Goal: Task Accomplishment & Management: Manage account settings

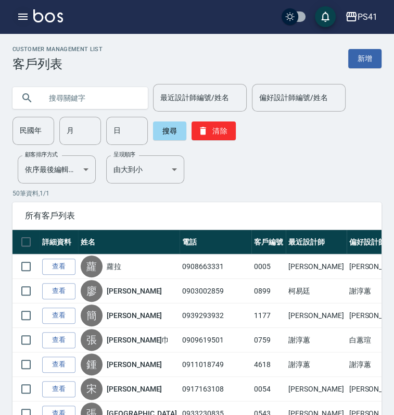
click at [23, 10] on button "button" at bounding box center [23, 16] width 21 height 21
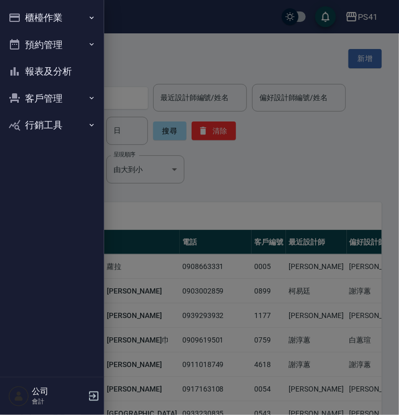
click at [64, 67] on button "報表及分析" at bounding box center [52, 71] width 96 height 27
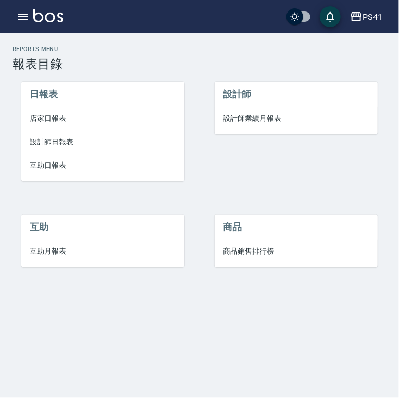
click at [64, 144] on span "設計師日報表" at bounding box center [103, 141] width 146 height 11
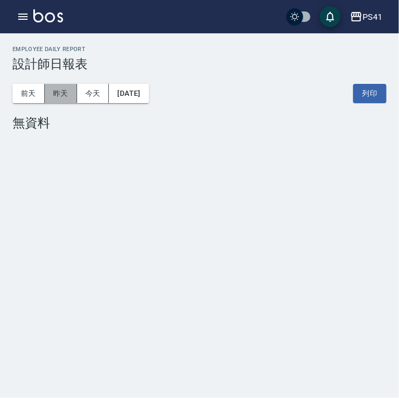
click at [56, 89] on button "昨天" at bounding box center [61, 93] width 32 height 19
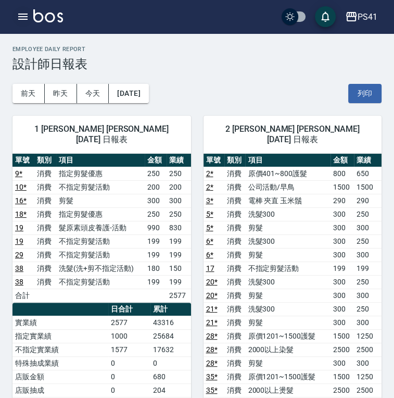
click at [20, 17] on icon "button" at bounding box center [22, 17] width 9 height 6
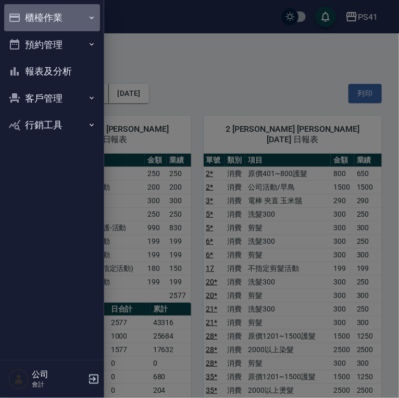
click at [67, 19] on button "櫃檯作業" at bounding box center [52, 17] width 96 height 27
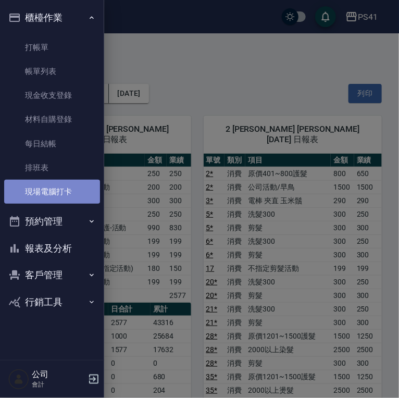
click at [61, 191] on link "現場電腦打卡" at bounding box center [52, 192] width 96 height 24
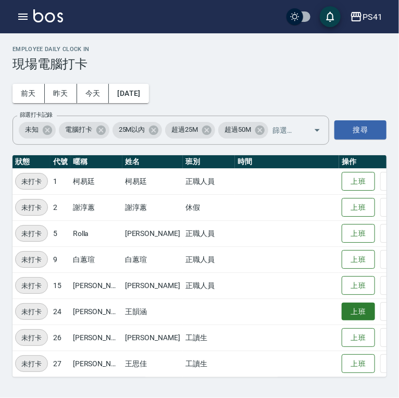
click at [342, 318] on button "上班" at bounding box center [358, 312] width 33 height 18
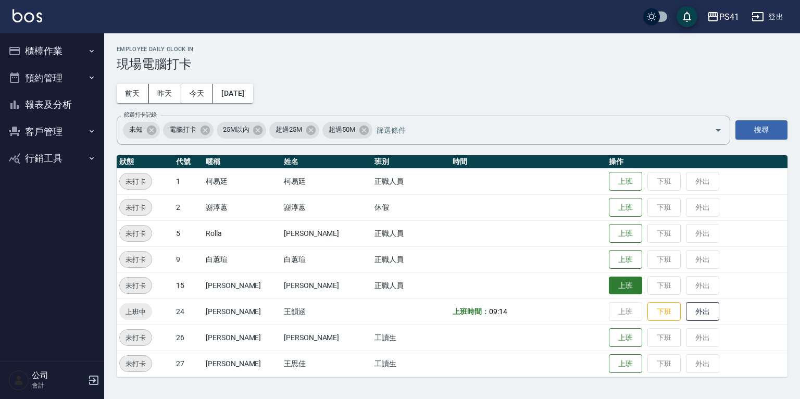
click at [398, 285] on button "上班" at bounding box center [625, 286] width 33 height 18
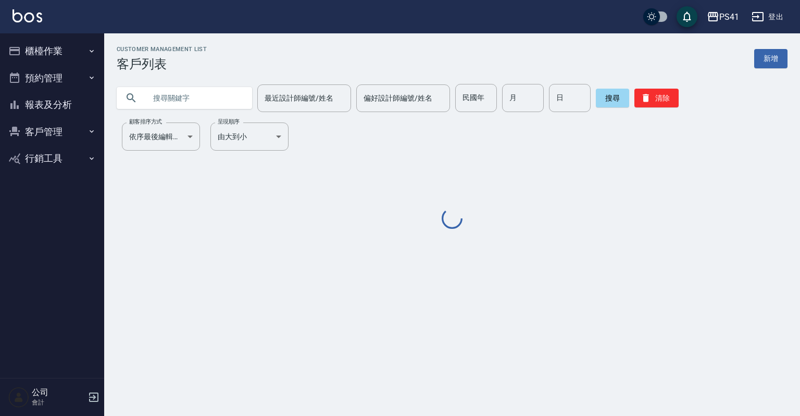
click at [60, 56] on button "櫃檯作業" at bounding box center [52, 51] width 96 height 27
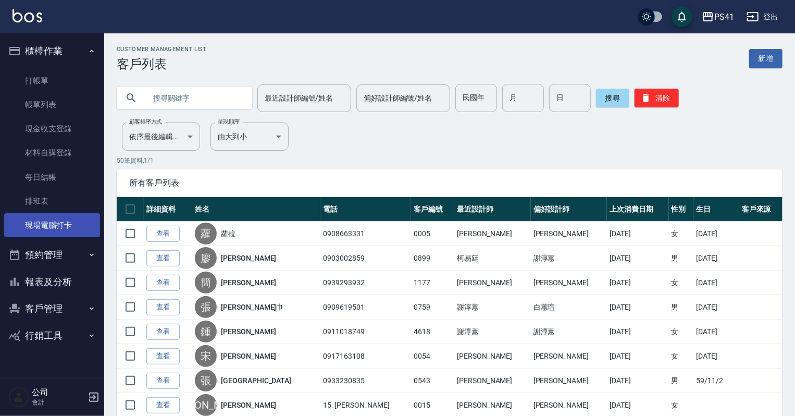
drag, startPoint x: 79, startPoint y: 226, endPoint x: 78, endPoint y: 219, distance: 7.4
click at [79, 226] on link "現場電腦打卡" at bounding box center [52, 225] width 96 height 24
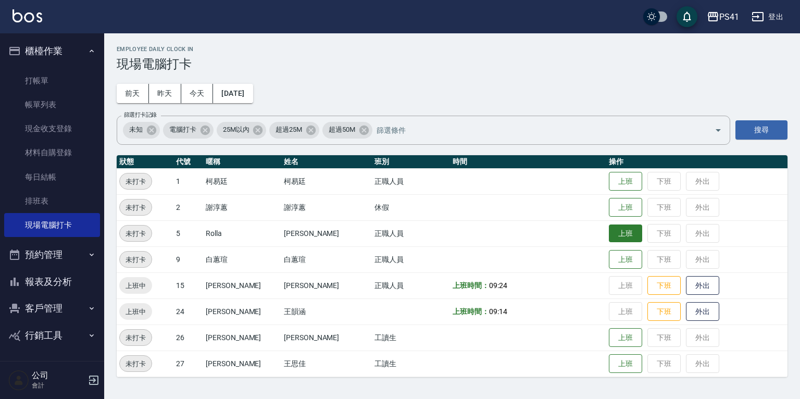
click at [620, 231] on button "上班" at bounding box center [625, 234] width 33 height 18
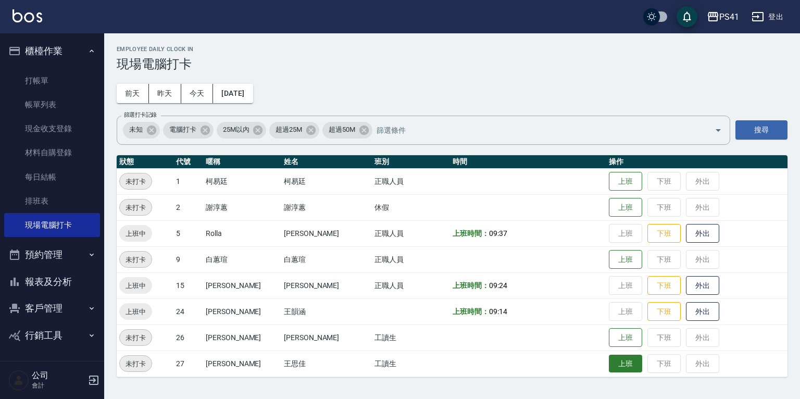
click at [623, 364] on button "上班" at bounding box center [625, 364] width 33 height 18
click at [42, 305] on button "客戶管理" at bounding box center [52, 308] width 96 height 27
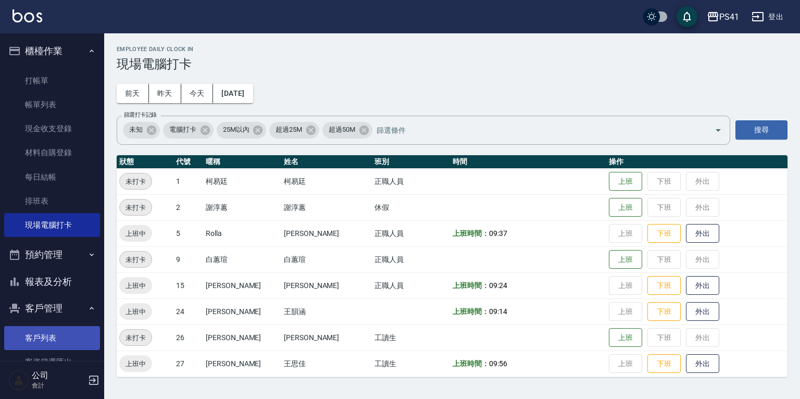
click at [52, 341] on link "客戶列表" at bounding box center [52, 338] width 96 height 24
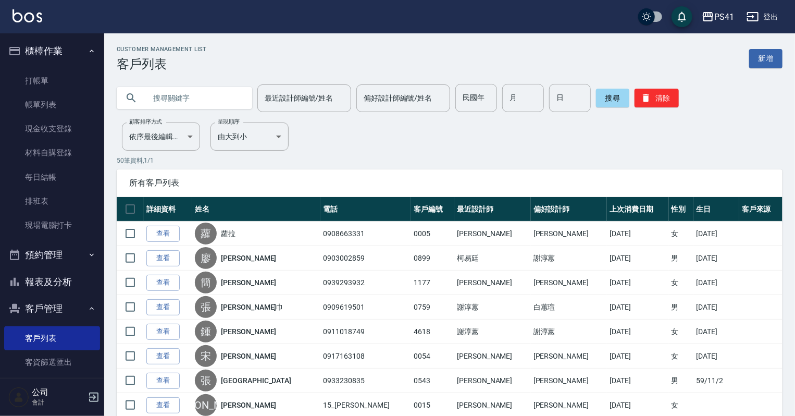
click at [177, 100] on input "text" at bounding box center [195, 98] width 98 height 28
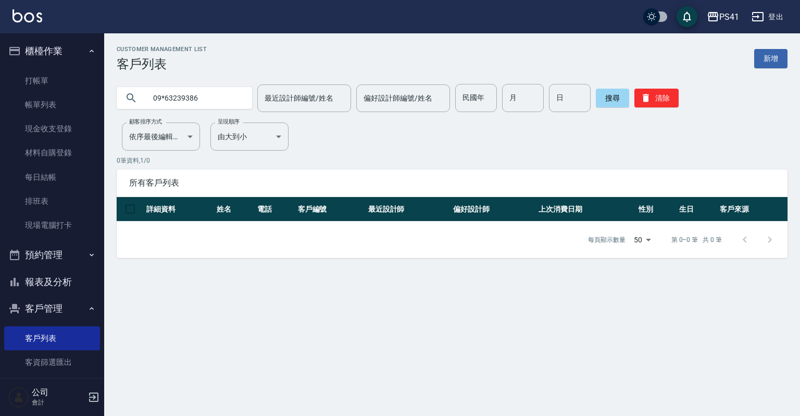
click at [217, 95] on input "09*63239386" at bounding box center [195, 98] width 98 height 28
type input "0"
type input "0963239386"
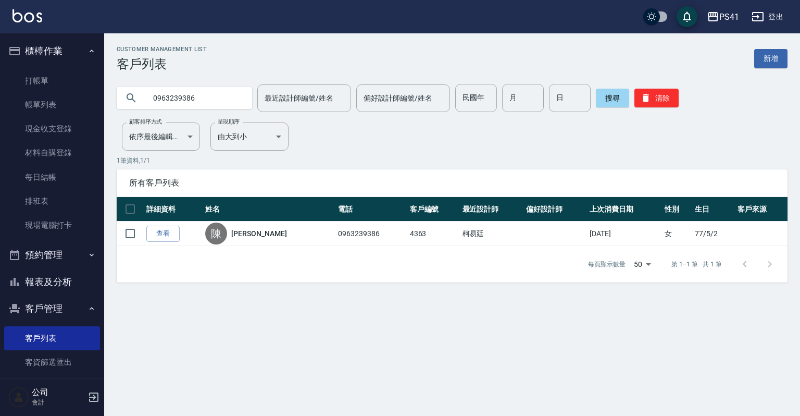
click at [68, 306] on button "客戶管理" at bounding box center [52, 308] width 96 height 27
click at [83, 279] on button "報表及分析" at bounding box center [52, 281] width 96 height 27
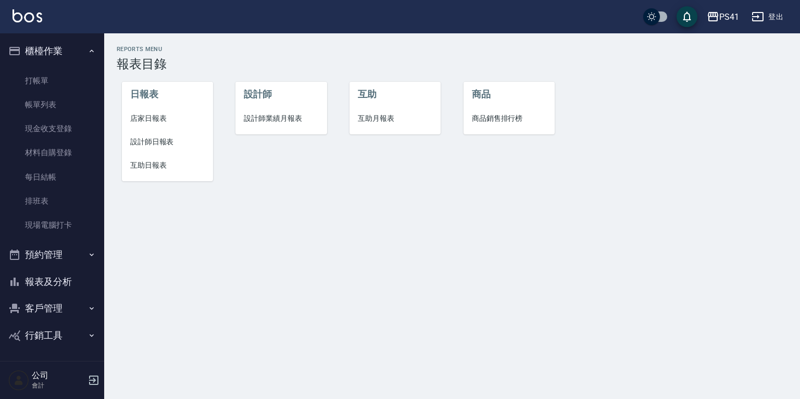
click at [164, 160] on span "互助日報表" at bounding box center [167, 165] width 74 height 11
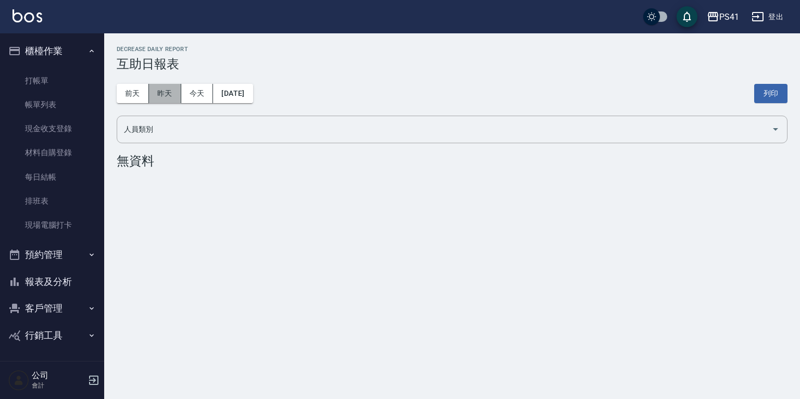
click at [165, 90] on button "昨天" at bounding box center [165, 93] width 32 height 19
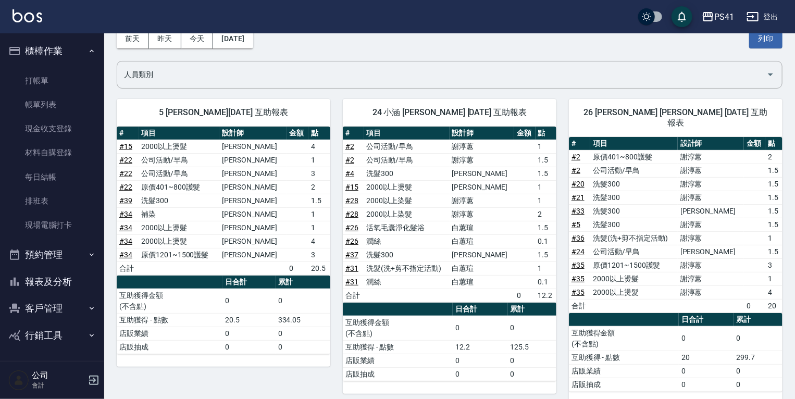
scroll to position [42, 0]
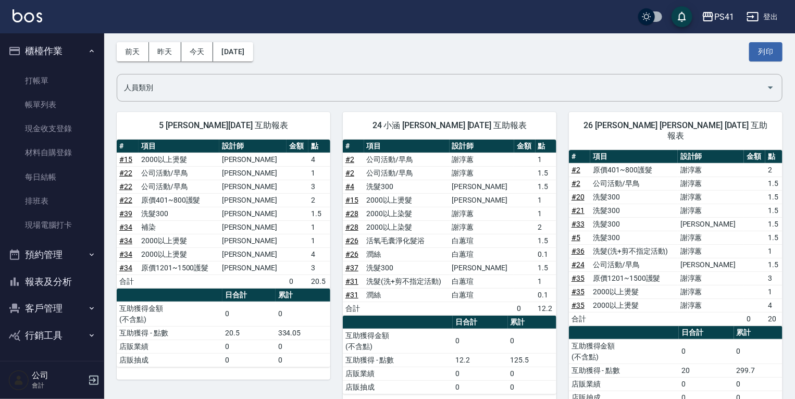
click at [52, 283] on button "報表及分析" at bounding box center [52, 281] width 96 height 27
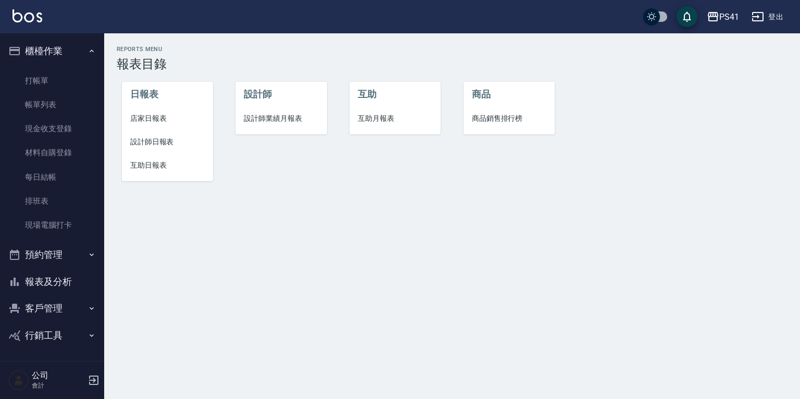
click at [152, 140] on span "設計師日報表" at bounding box center [167, 141] width 74 height 11
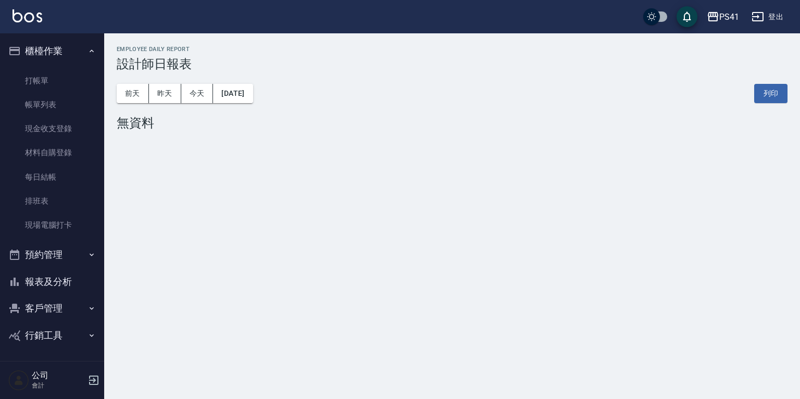
click at [81, 289] on button "報表及分析" at bounding box center [52, 281] width 96 height 27
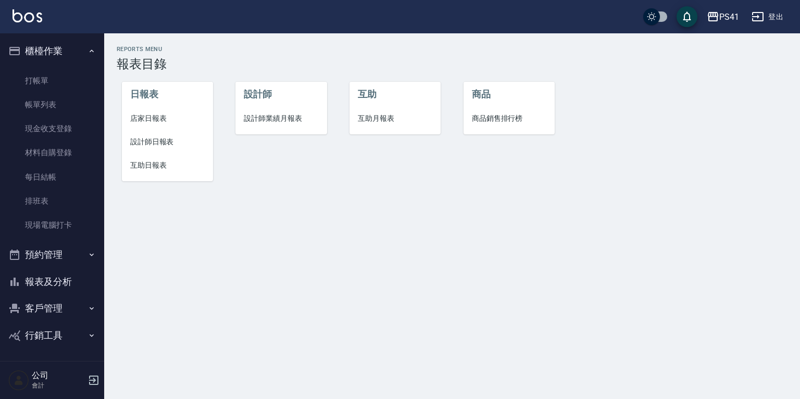
click at [155, 167] on span "互助日報表" at bounding box center [167, 165] width 74 height 11
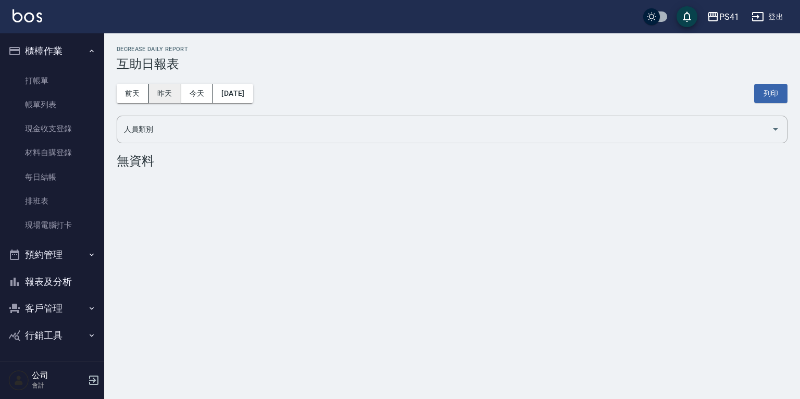
click at [158, 96] on button "昨天" at bounding box center [165, 93] width 32 height 19
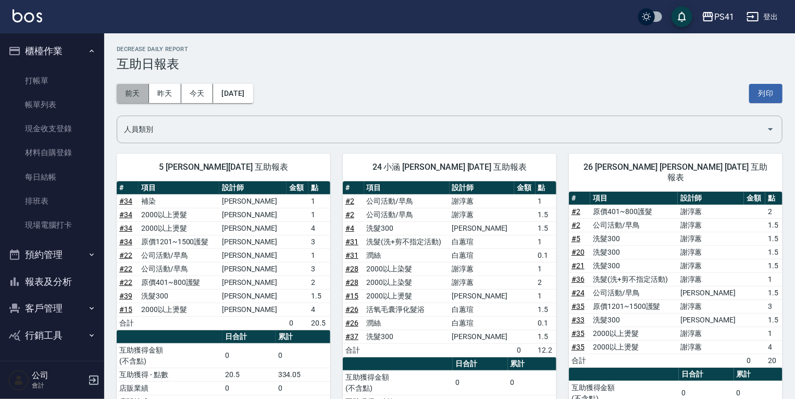
click at [131, 90] on button "前天" at bounding box center [133, 93] width 32 height 19
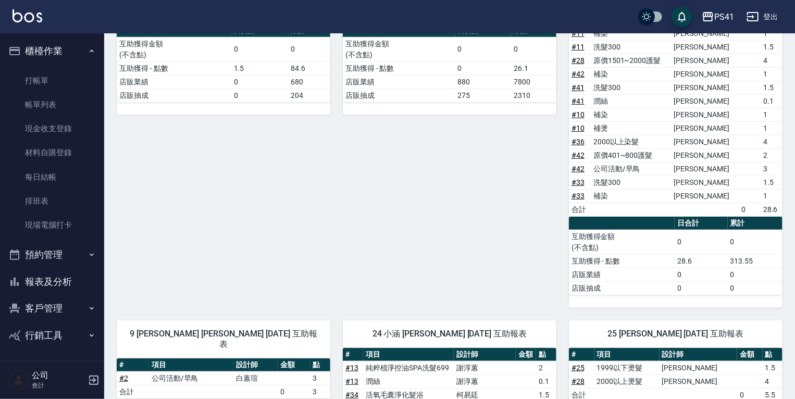
scroll to position [167, 0]
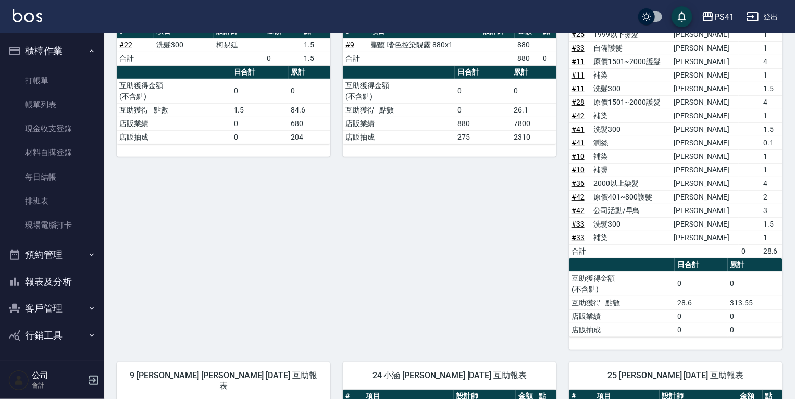
click at [581, 102] on link "# 28" at bounding box center [577, 102] width 13 height 8
click at [70, 275] on button "報表及分析" at bounding box center [52, 281] width 96 height 27
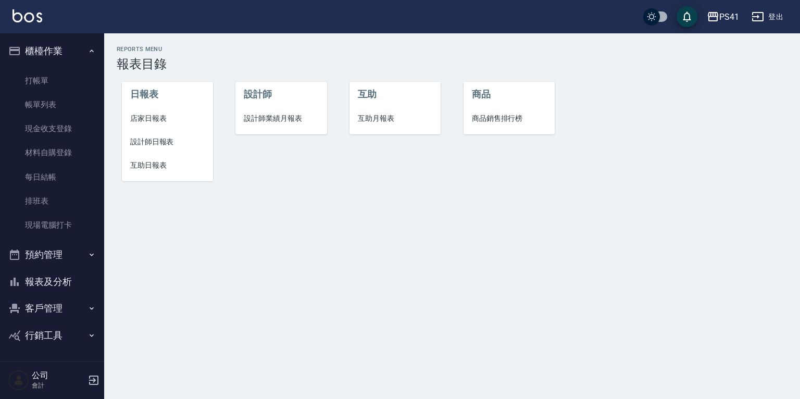
click at [156, 142] on span "設計師日報表" at bounding box center [167, 141] width 74 height 11
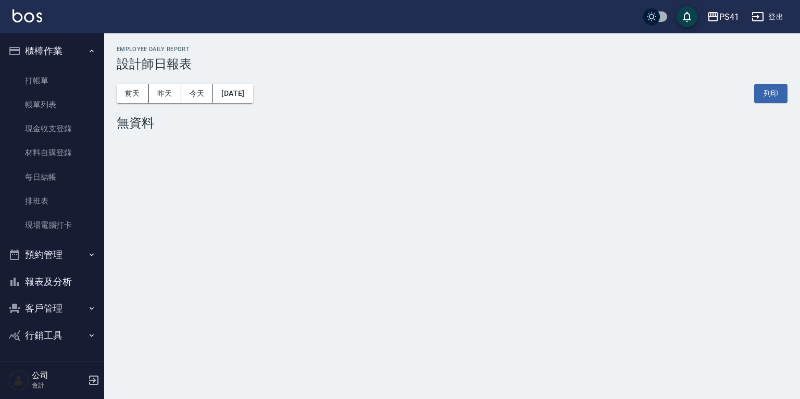
click at [79, 288] on button "報表及分析" at bounding box center [52, 281] width 96 height 27
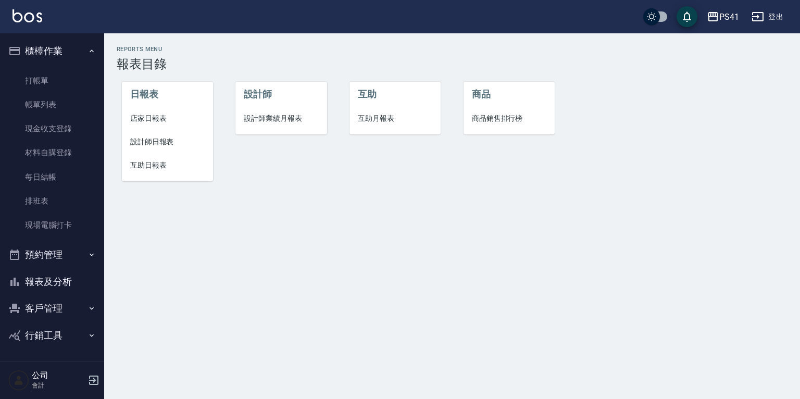
click at [158, 158] on li "互助日報表" at bounding box center [167, 165] width 91 height 23
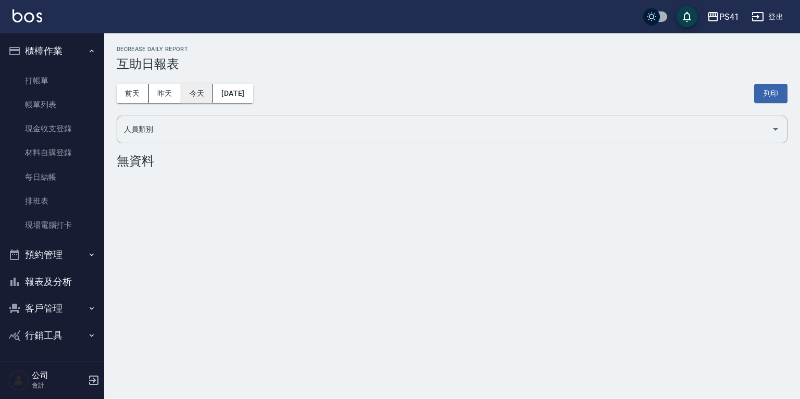
click at [228, 87] on button "[DATE]" at bounding box center [233, 93] width 40 height 19
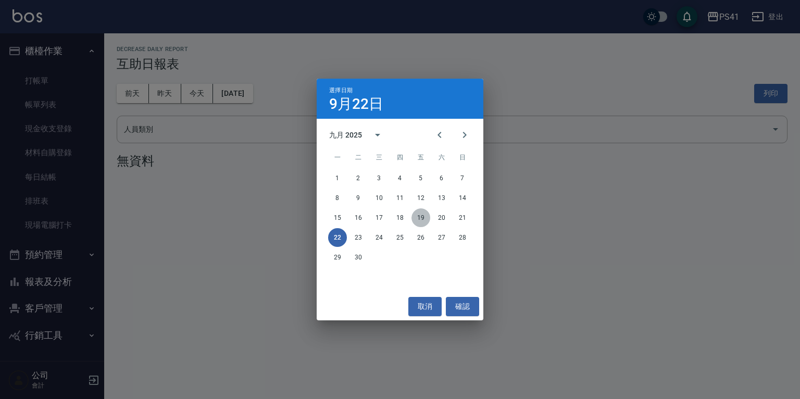
click at [418, 217] on button "19" at bounding box center [421, 217] width 19 height 19
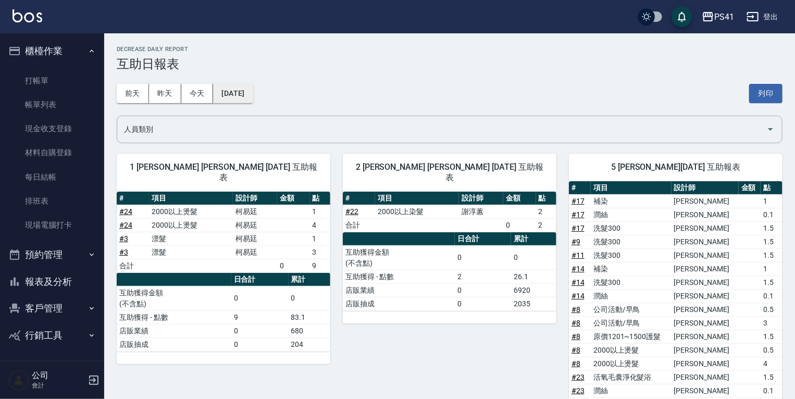
click at [252, 86] on button "[DATE]" at bounding box center [233, 93] width 40 height 19
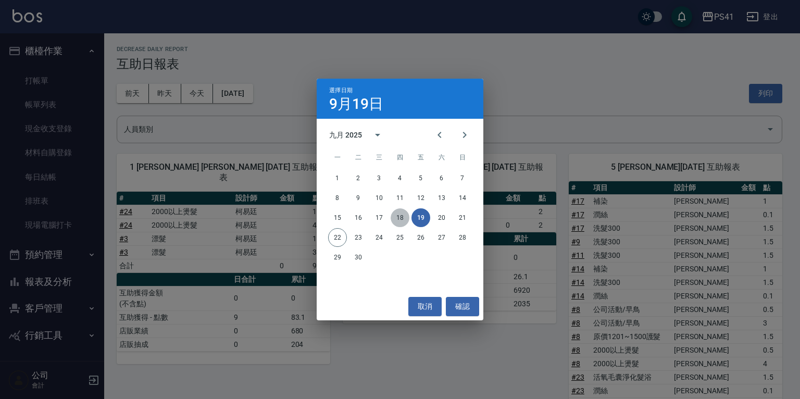
click at [404, 211] on button "18" at bounding box center [400, 217] width 19 height 19
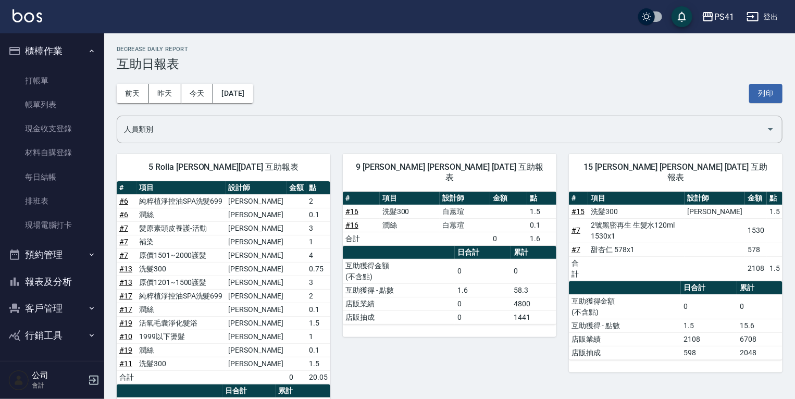
scroll to position [42, 0]
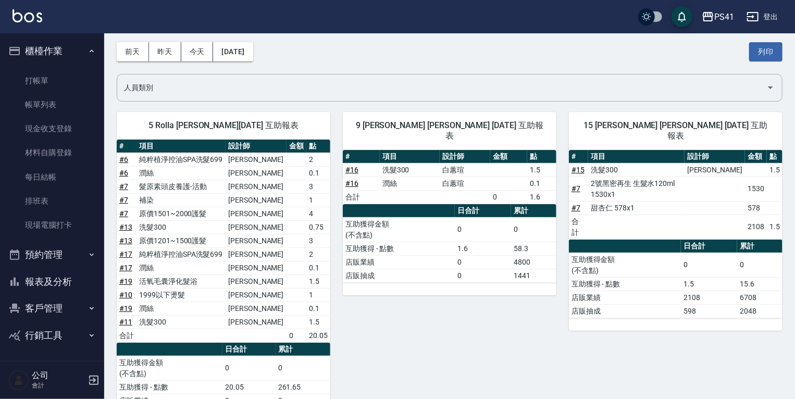
click at [45, 272] on button "報表及分析" at bounding box center [52, 281] width 96 height 27
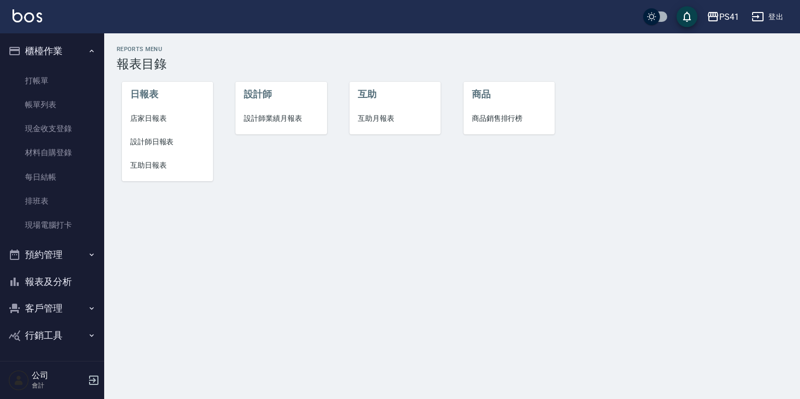
click at [168, 144] on span "設計師日報表" at bounding box center [167, 141] width 74 height 11
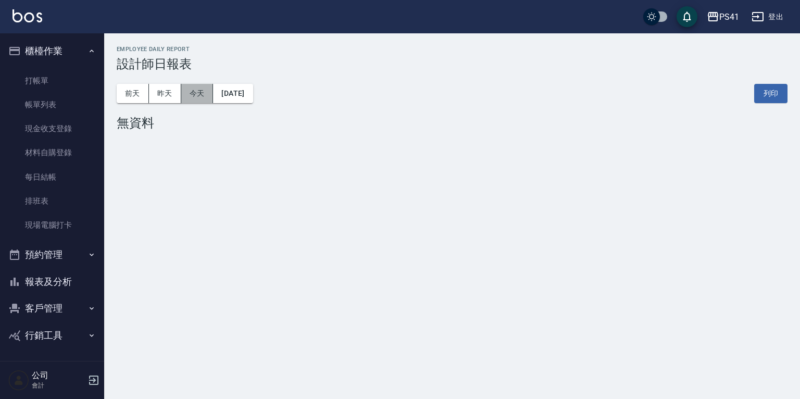
click at [192, 91] on button "今天" at bounding box center [197, 93] width 32 height 19
click at [172, 96] on button "昨天" at bounding box center [165, 93] width 32 height 19
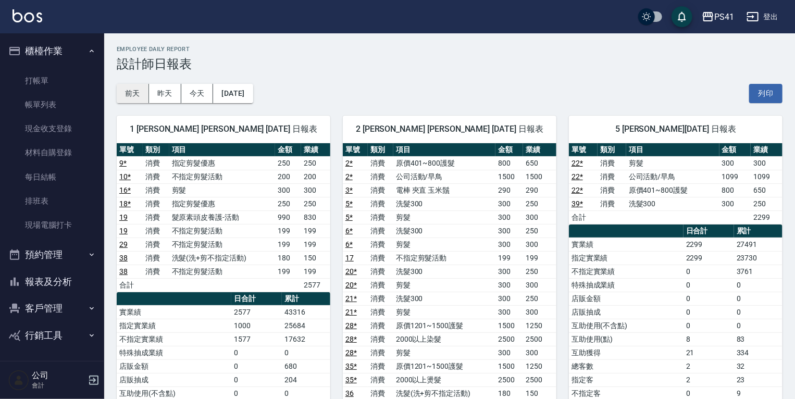
click at [135, 91] on button "前天" at bounding box center [133, 93] width 32 height 19
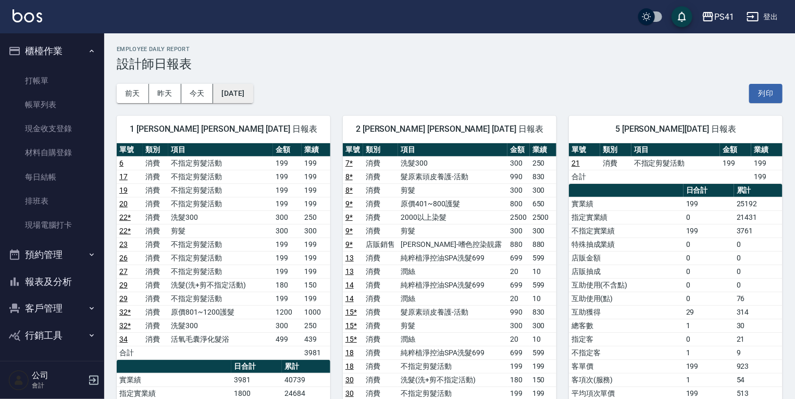
click at [253, 95] on button "[DATE]" at bounding box center [233, 93] width 40 height 19
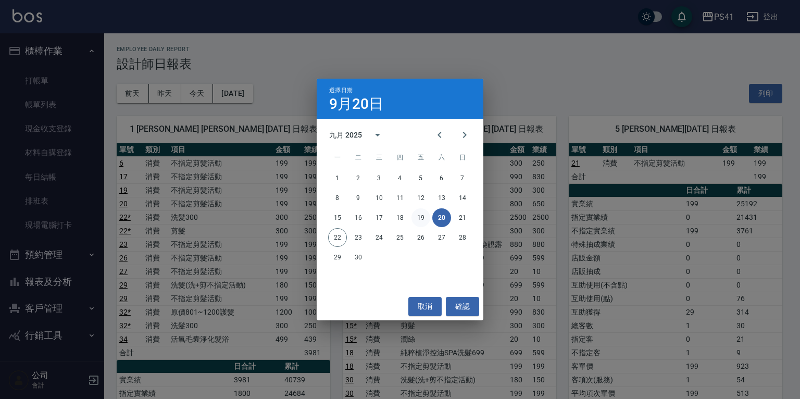
click at [416, 213] on button "19" at bounding box center [421, 217] width 19 height 19
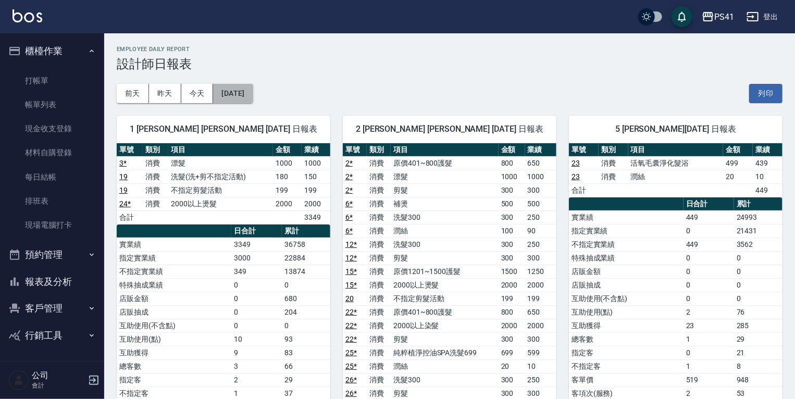
click at [239, 92] on button "[DATE]" at bounding box center [233, 93] width 40 height 19
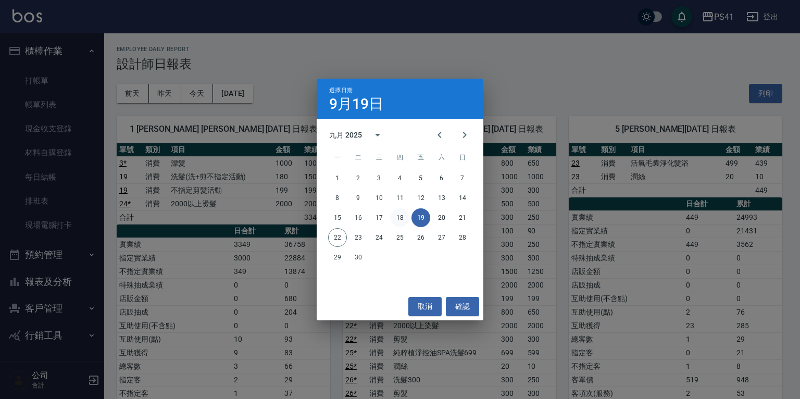
click at [397, 218] on button "18" at bounding box center [400, 217] width 19 height 19
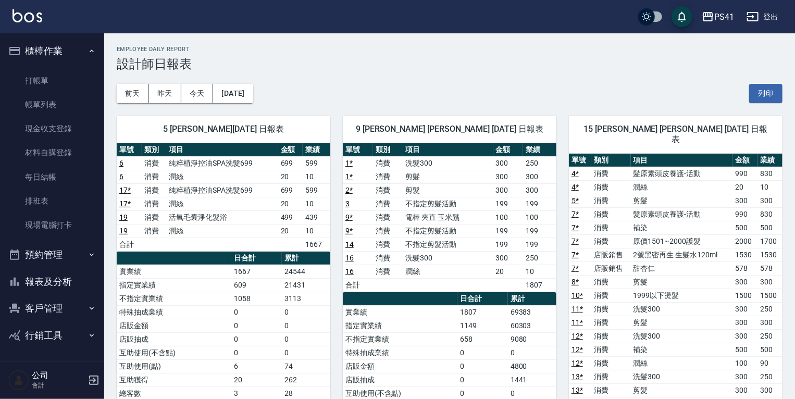
click at [62, 288] on button "報表及分析" at bounding box center [52, 281] width 96 height 27
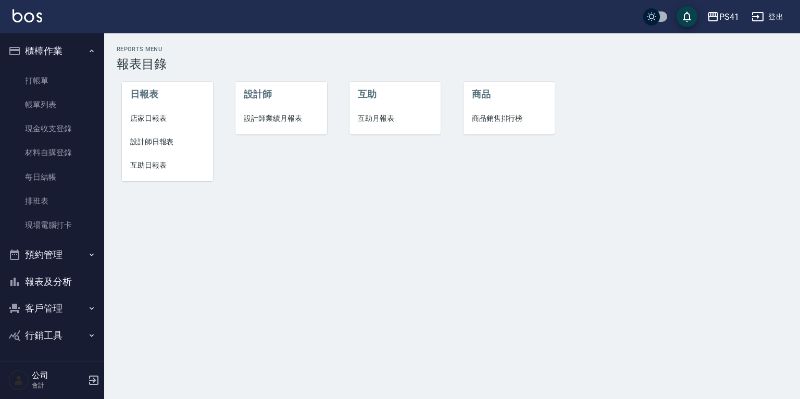
click at [78, 307] on button "客戶管理" at bounding box center [52, 308] width 96 height 27
click at [70, 337] on link "客戶列表" at bounding box center [52, 338] width 96 height 24
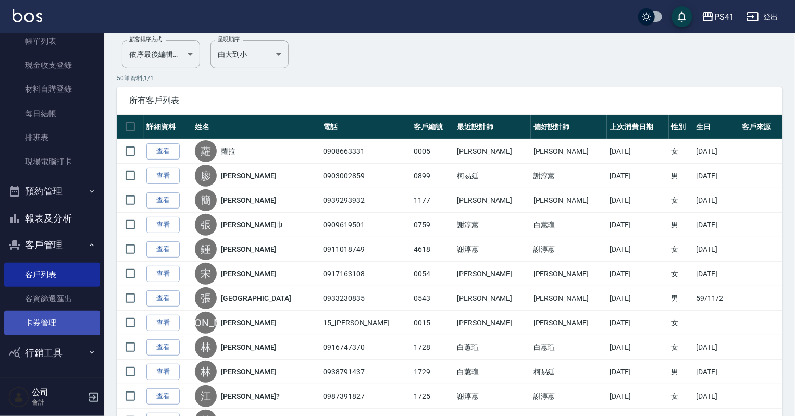
scroll to position [83, 0]
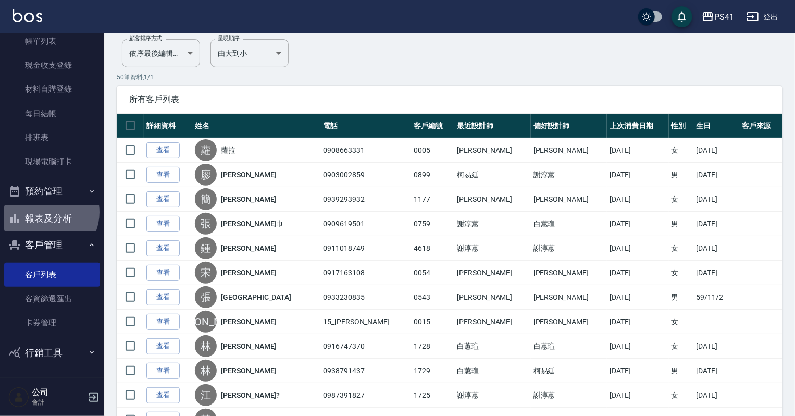
click at [46, 211] on button "報表及分析" at bounding box center [52, 218] width 96 height 27
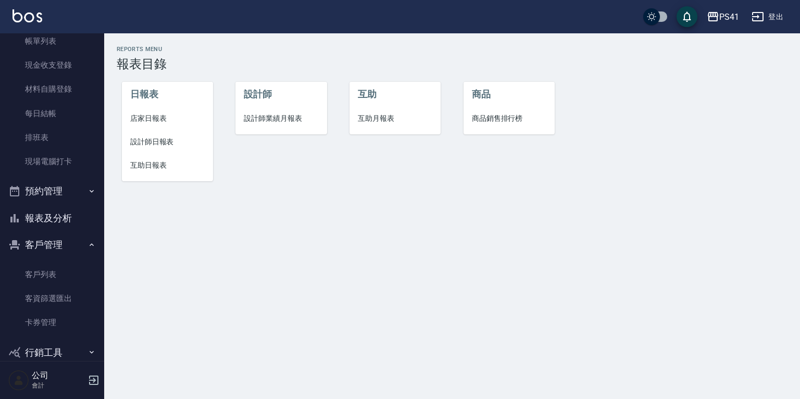
click at [420, 107] on li "互助月報表" at bounding box center [395, 118] width 91 height 23
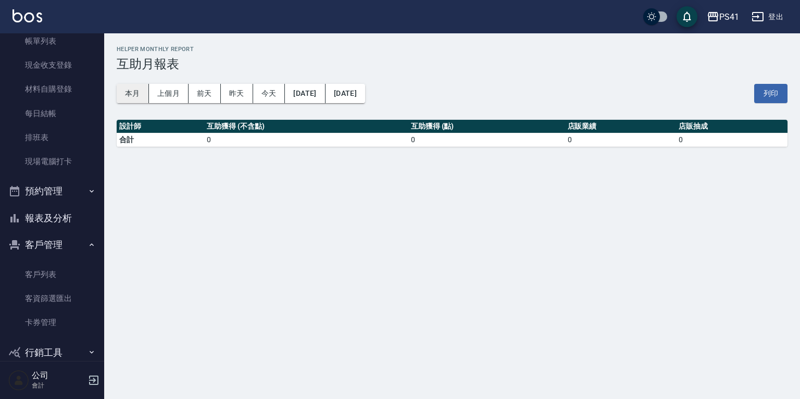
click at [143, 92] on button "本月" at bounding box center [133, 93] width 32 height 19
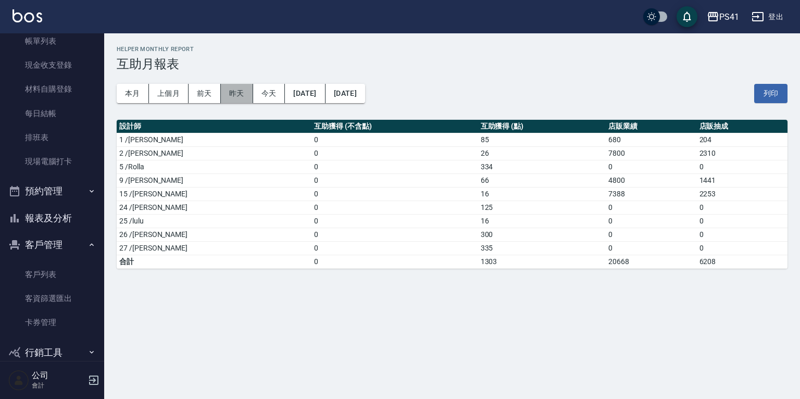
click at [250, 94] on button "昨天" at bounding box center [237, 93] width 32 height 19
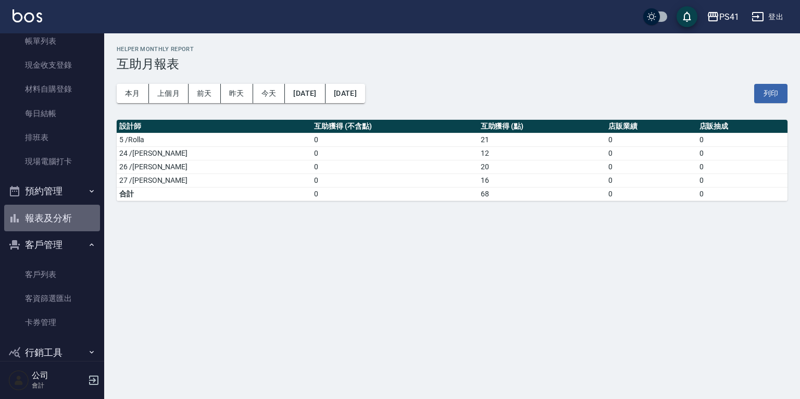
click at [66, 226] on button "報表及分析" at bounding box center [52, 218] width 96 height 27
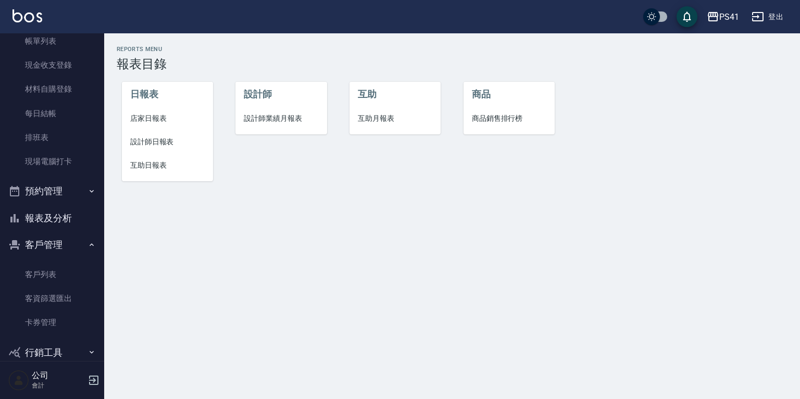
click at [143, 167] on span "互助日報表" at bounding box center [167, 165] width 74 height 11
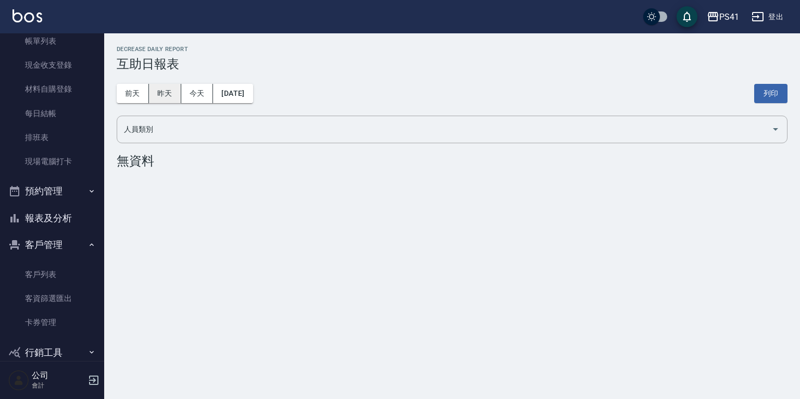
click at [175, 94] on button "昨天" at bounding box center [165, 93] width 32 height 19
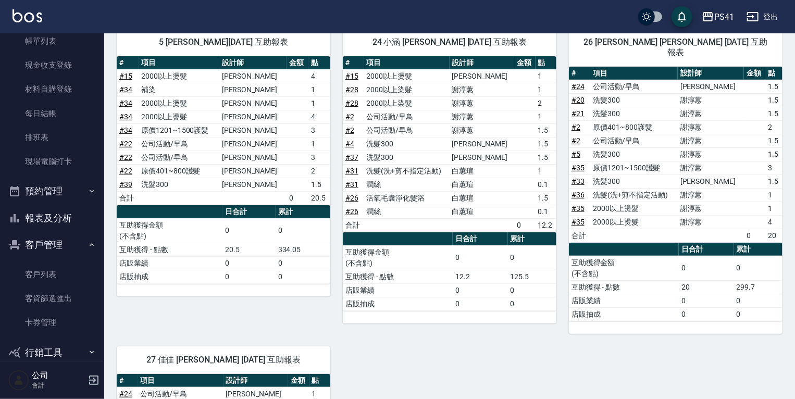
scroll to position [167, 0]
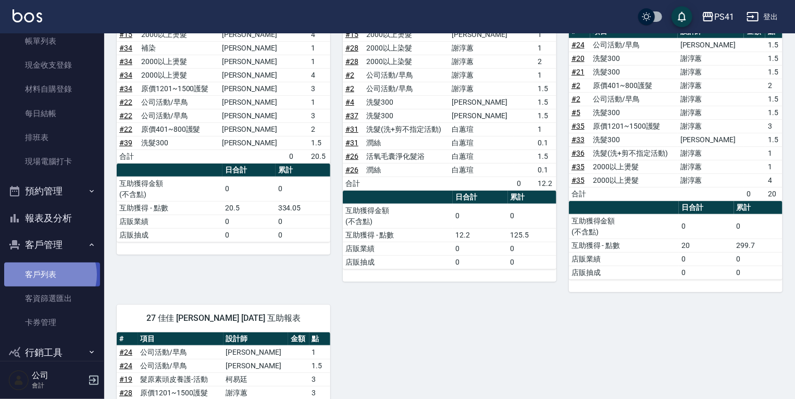
click at [48, 275] on link "客戶列表" at bounding box center [52, 275] width 96 height 24
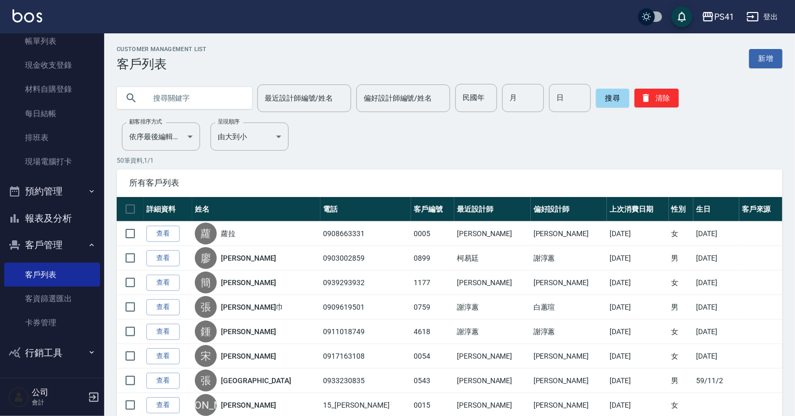
click at [212, 96] on input "text" at bounding box center [195, 98] width 98 height 28
type input "丞"
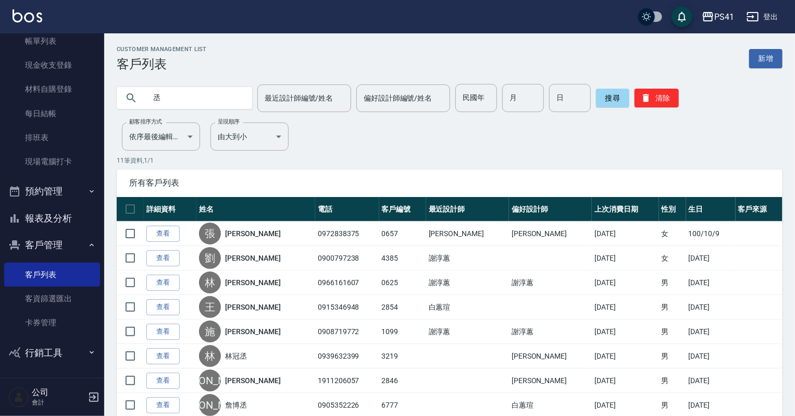
drag, startPoint x: 83, startPoint y: 216, endPoint x: 83, endPoint y: 209, distance: 6.3
click at [83, 216] on button "報表及分析" at bounding box center [52, 218] width 96 height 27
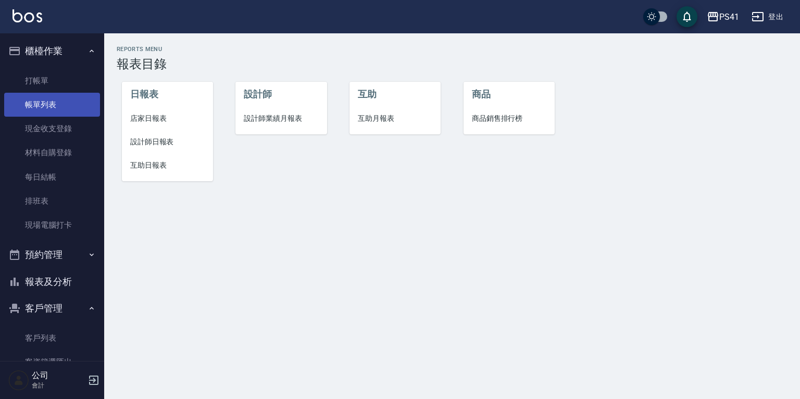
click at [73, 101] on link "帳單列表" at bounding box center [52, 105] width 96 height 24
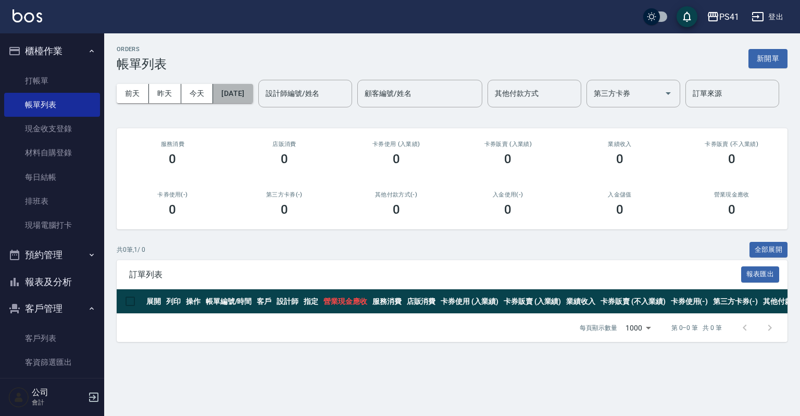
click at [231, 92] on button "[DATE]" at bounding box center [233, 93] width 40 height 19
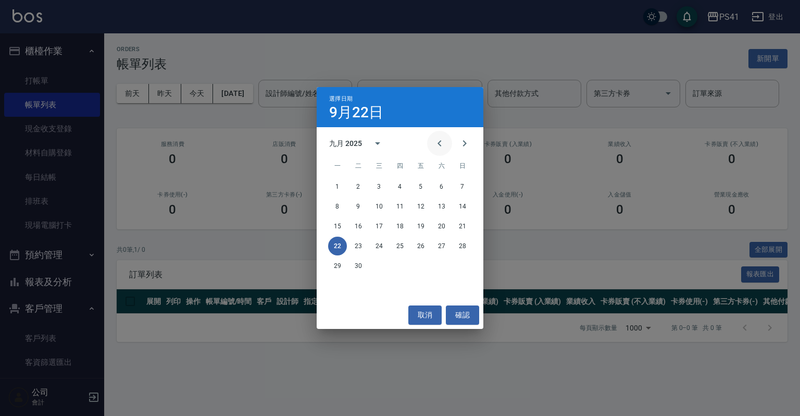
click at [448, 141] on button "Previous month" at bounding box center [439, 143] width 25 height 25
click at [435, 205] on button "9" at bounding box center [441, 206] width 19 height 19
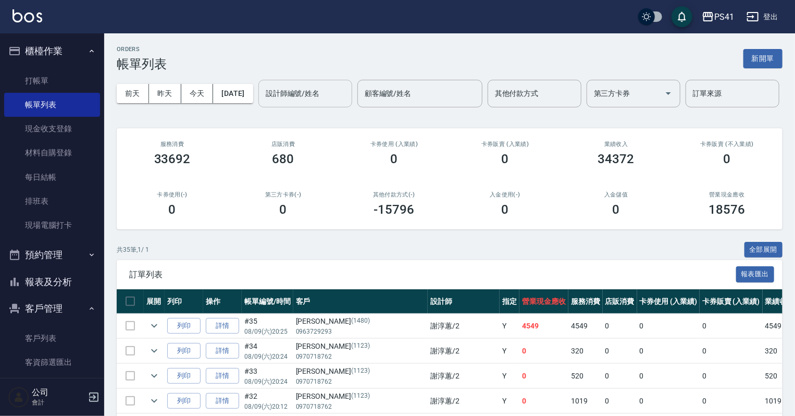
click at [263, 103] on input "設計師編號/姓名" at bounding box center [305, 93] width 84 height 18
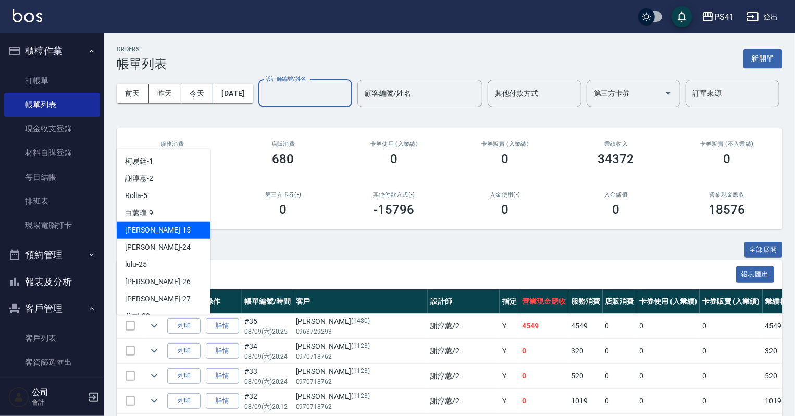
click at [171, 232] on div "[PERSON_NAME]-15" at bounding box center [164, 229] width 94 height 17
type input "[PERSON_NAME]15"
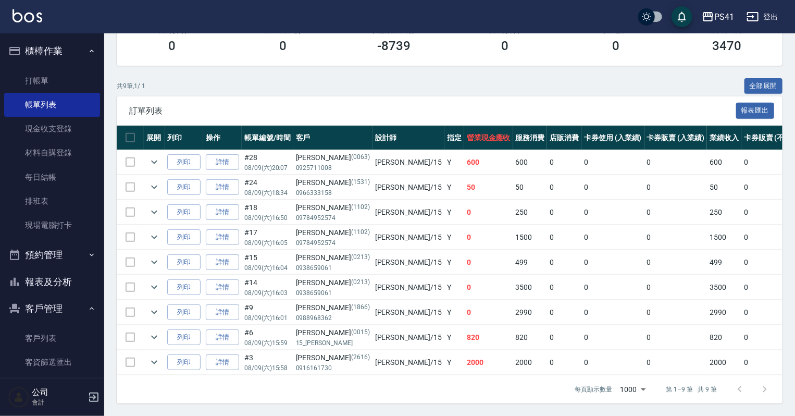
scroll to position [200, 0]
click at [65, 331] on link "客戶列表" at bounding box center [52, 338] width 96 height 24
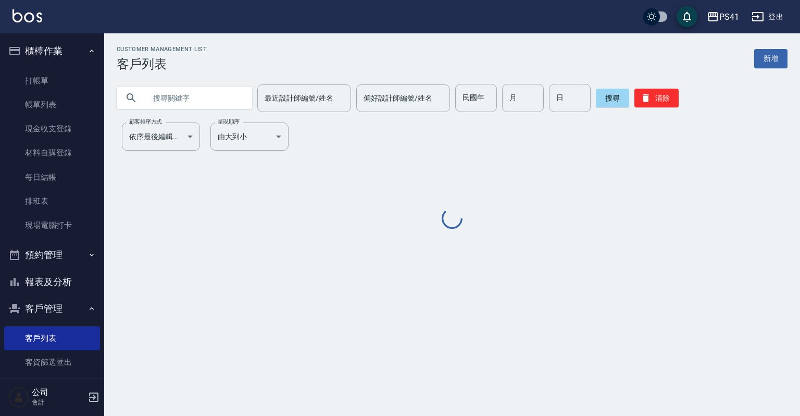
click at [213, 106] on input "text" at bounding box center [195, 98] width 98 height 28
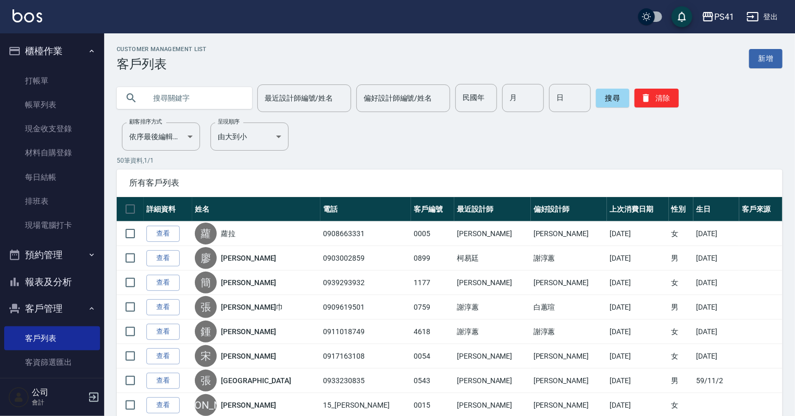
click at [213, 97] on input "text" at bounding box center [195, 98] width 98 height 28
type input "0978498574"
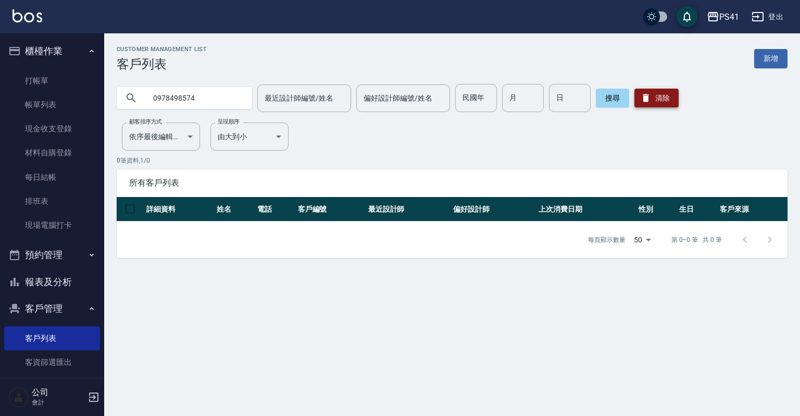
click at [646, 98] on icon "button" at bounding box center [646, 98] width 6 height 8
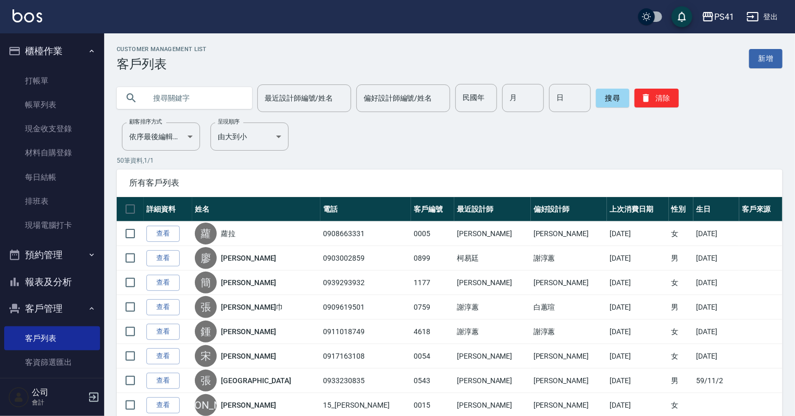
click at [189, 99] on input "text" at bounding box center [195, 98] width 98 height 28
type input "0978498574"
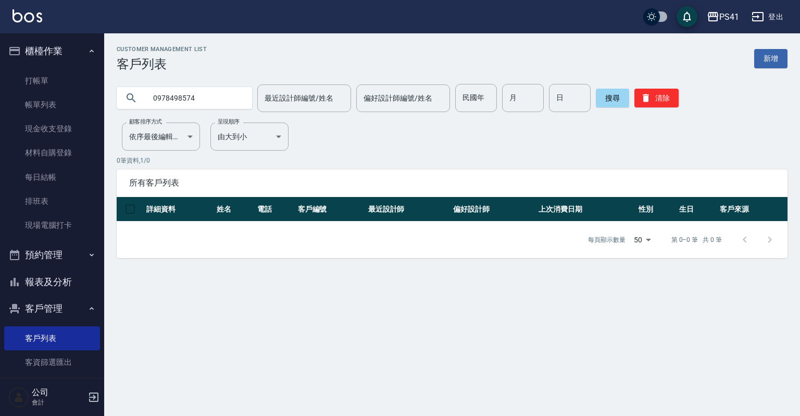
drag, startPoint x: 119, startPoint y: 100, endPoint x: 0, endPoint y: 88, distance: 119.4
click at [0, 97] on div "PS41 登出 櫃檯作業 打帳單 帳單列表 現金收支登錄 材料自購登錄 每日結帳 排班表 現場電腦打卡 預約管理 預約管理 單日預約紀錄 單週預約紀錄 報表及…" at bounding box center [400, 208] width 800 height 416
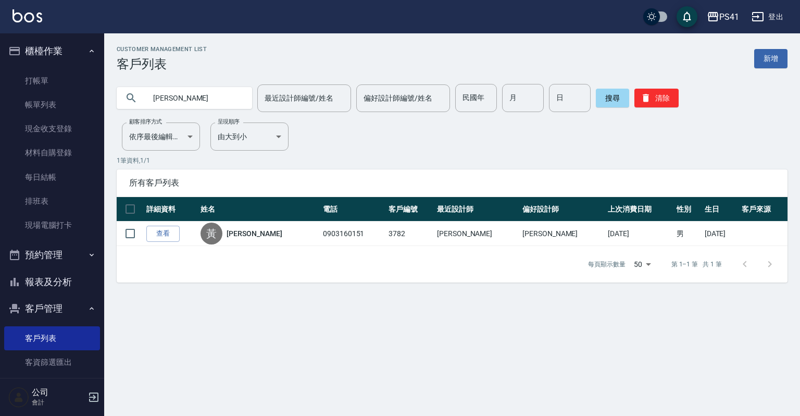
type input "黃"
type input "0978498574"
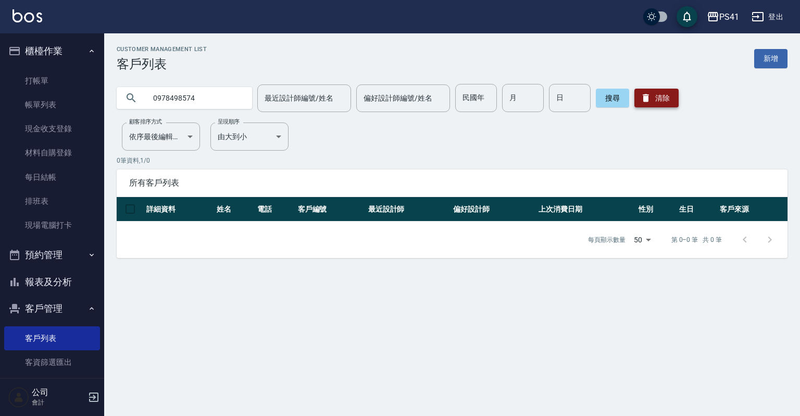
click at [668, 100] on button "清除" at bounding box center [656, 98] width 44 height 19
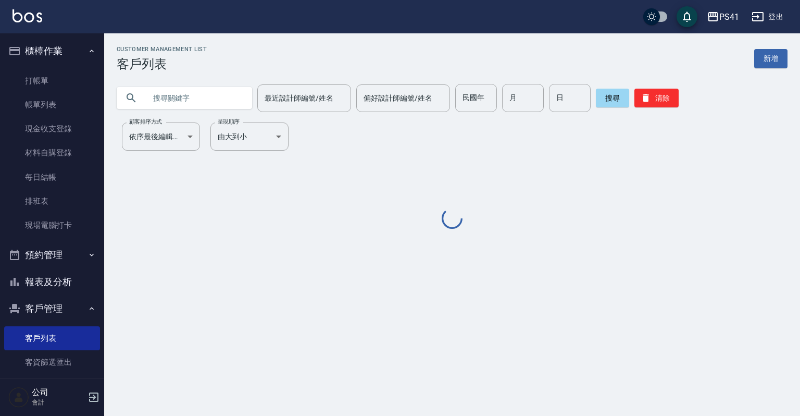
click at [193, 95] on input "text" at bounding box center [195, 98] width 98 height 28
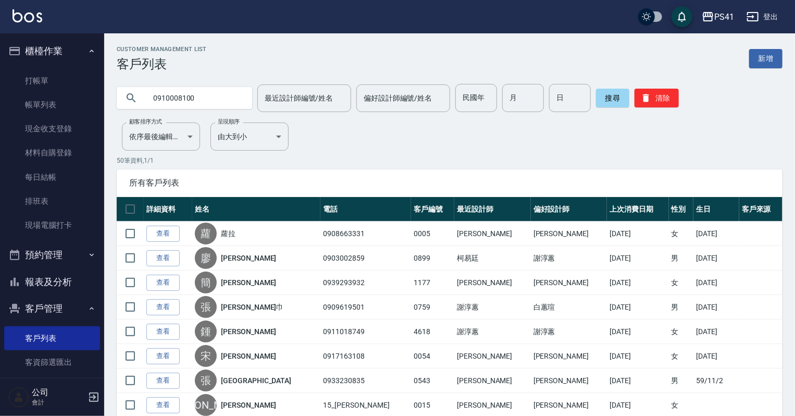
type input "0910008100"
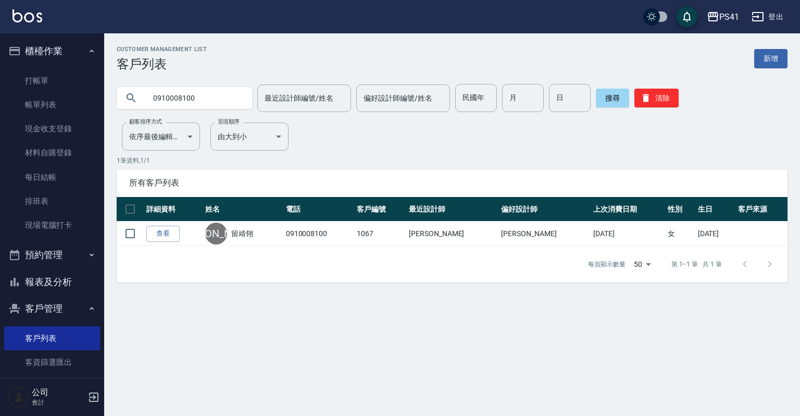
click at [682, 100] on div "0910008100 最近設計師編號/姓名 最近設計師編號/姓名 偏好設計師編號/姓名 偏好設計師編號/姓名 民國年 民國年 月 月 日 日 搜尋 清除" at bounding box center [452, 98] width 671 height 28
click at [665, 100] on button "清除" at bounding box center [656, 98] width 44 height 19
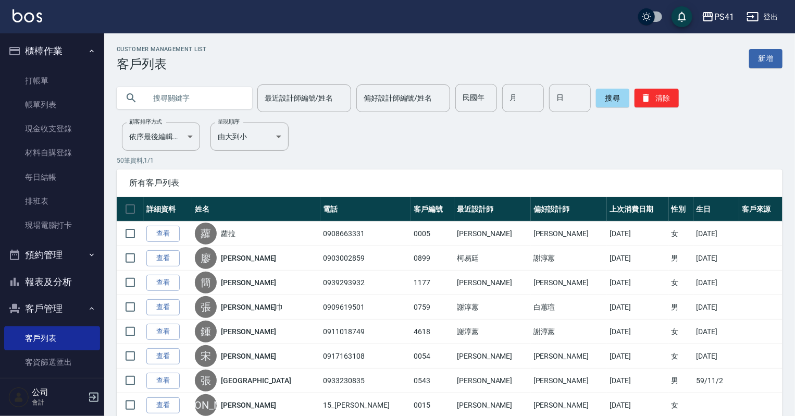
click at [201, 93] on input "text" at bounding box center [195, 98] width 98 height 28
type input "0934152171"
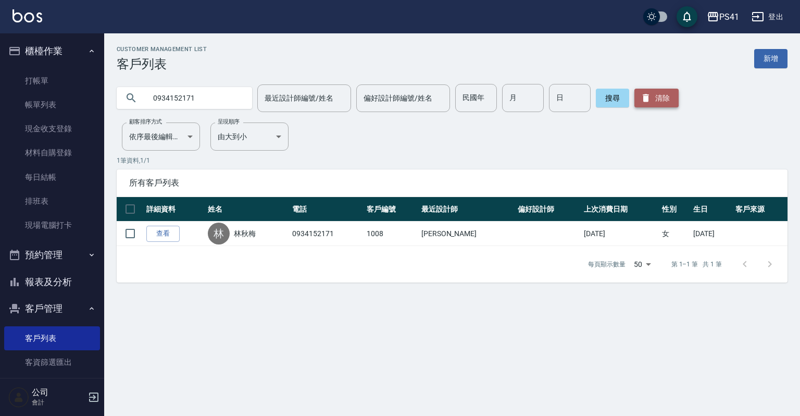
click at [644, 92] on button "清除" at bounding box center [656, 98] width 44 height 19
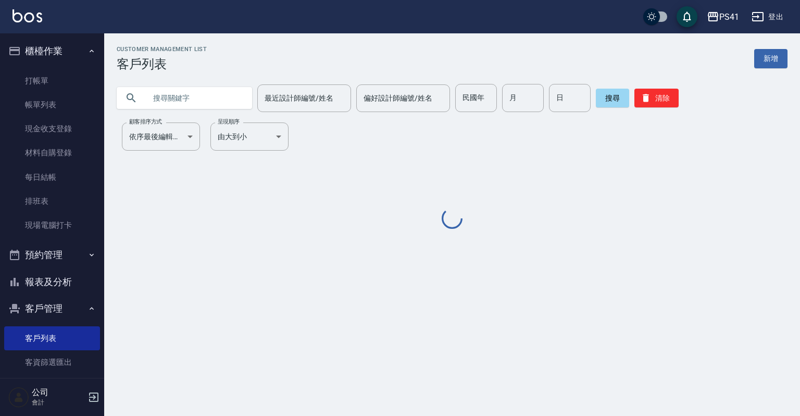
click at [181, 97] on input "text" at bounding box center [195, 98] width 98 height 28
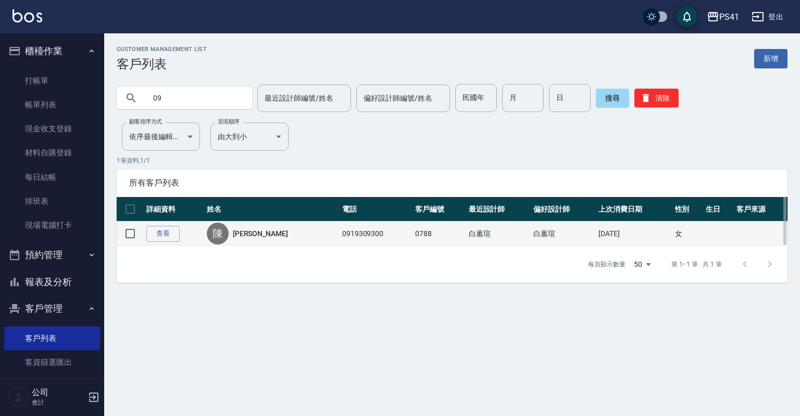
type input "0"
type input "0932121"
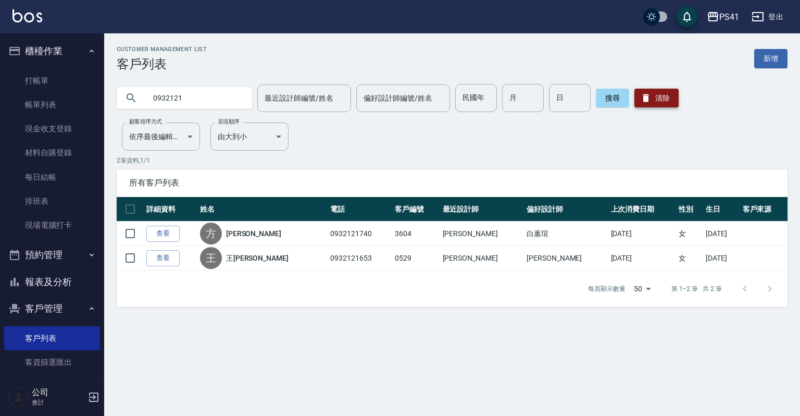
click at [652, 95] on button "清除" at bounding box center [656, 98] width 44 height 19
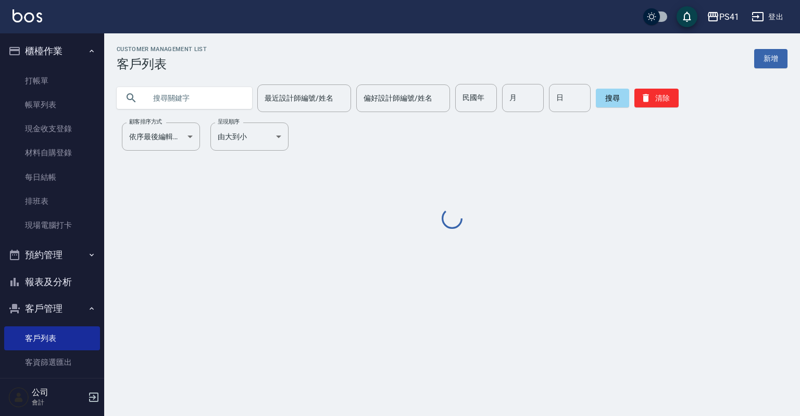
click at [215, 101] on input "text" at bounding box center [195, 98] width 98 height 28
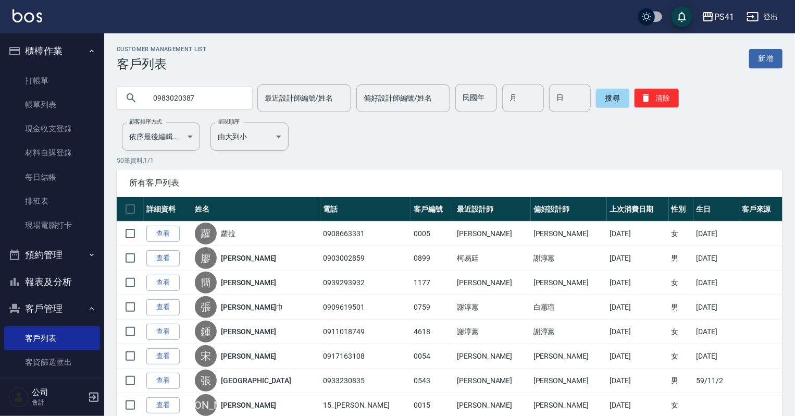
type input "0983020387"
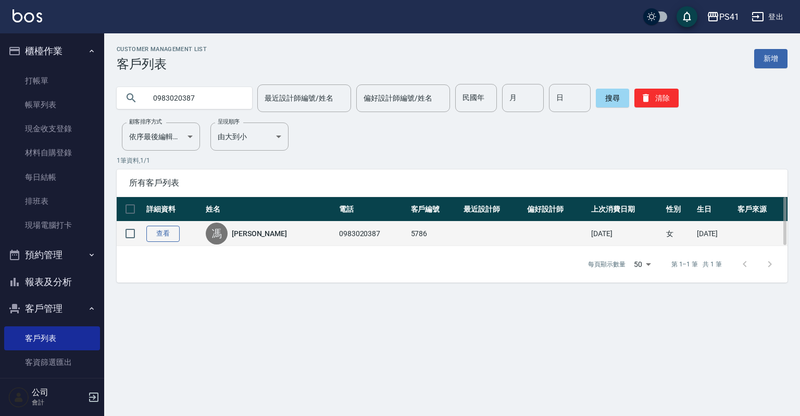
click at [175, 229] on link "查看" at bounding box center [162, 234] width 33 height 16
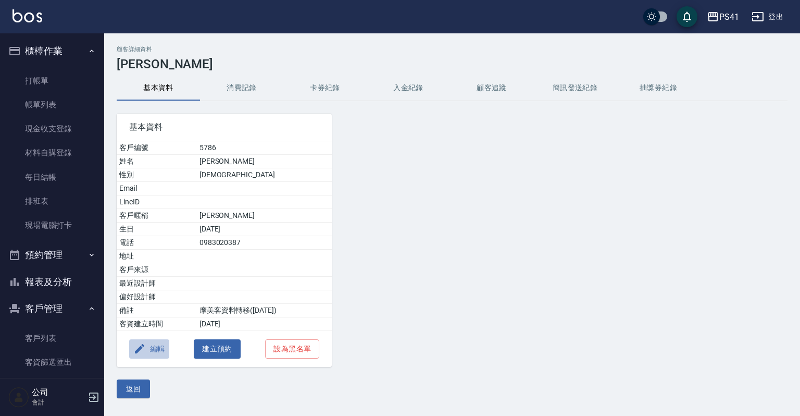
click at [161, 343] on button "編輯" at bounding box center [149, 348] width 40 height 19
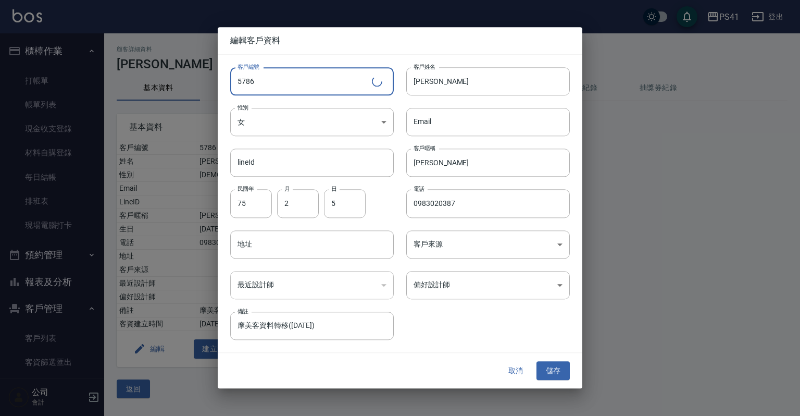
drag, startPoint x: 309, startPoint y: 76, endPoint x: 218, endPoint y: 74, distance: 91.7
click at [218, 74] on div "客戶編號 5786 ​ 客戶編號" at bounding box center [306, 75] width 176 height 41
type input "1730"
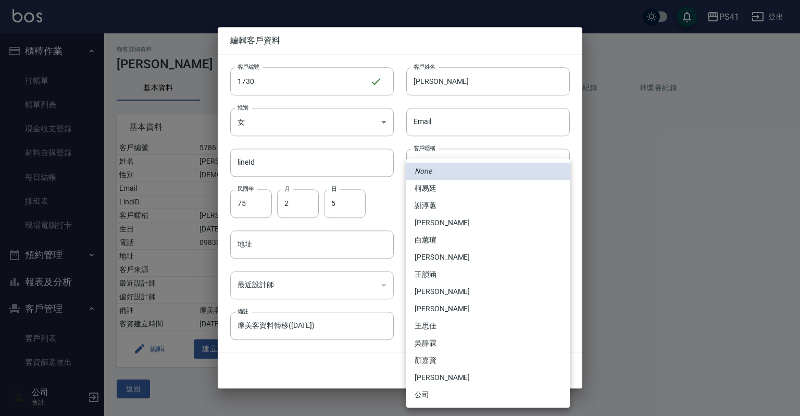
click at [545, 293] on body "PS41 登出 櫃檯作業 打帳單 帳單列表 現金收支登錄 材料自購登錄 每日結帳 排班表 現場電腦打卡 預約管理 預約管理 單日預約紀錄 單週預約紀錄 報表及…" at bounding box center [400, 208] width 800 height 416
click at [480, 227] on li "[PERSON_NAME]" at bounding box center [488, 222] width 164 height 17
type input "b861b14a-5249-4bb7-9707-8502bff7da80"
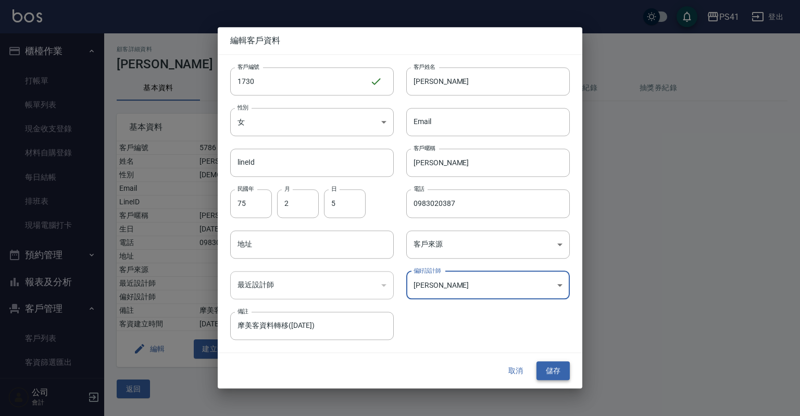
click at [558, 373] on button "儲存" at bounding box center [553, 370] width 33 height 19
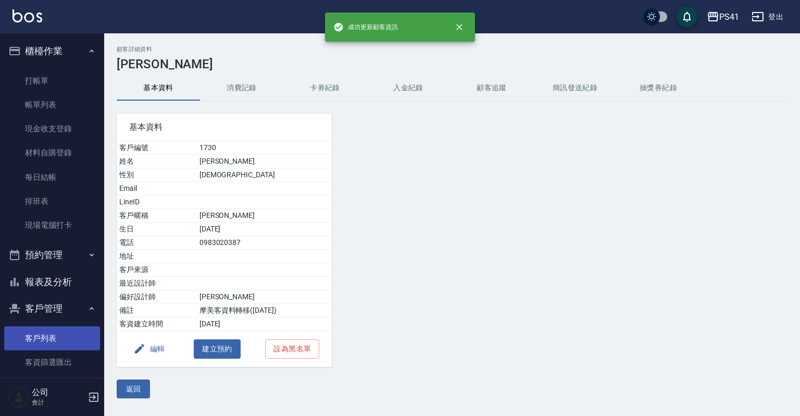
click at [68, 333] on link "客戶列表" at bounding box center [52, 338] width 96 height 24
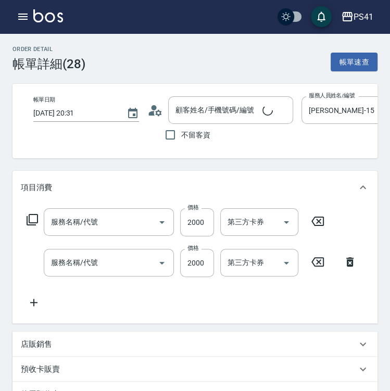
type input "[DATE] 20:31"
type input "[PERSON_NAME]-15"
type input "原價1501~2000護髮(52000)"
type input "2000以上燙髮(32000)"
type input "信用卡"
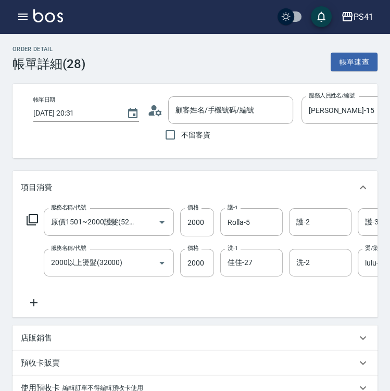
type input "[PERSON_NAME]/0965517955/1713"
